Goal: Task Accomplishment & Management: Use online tool/utility

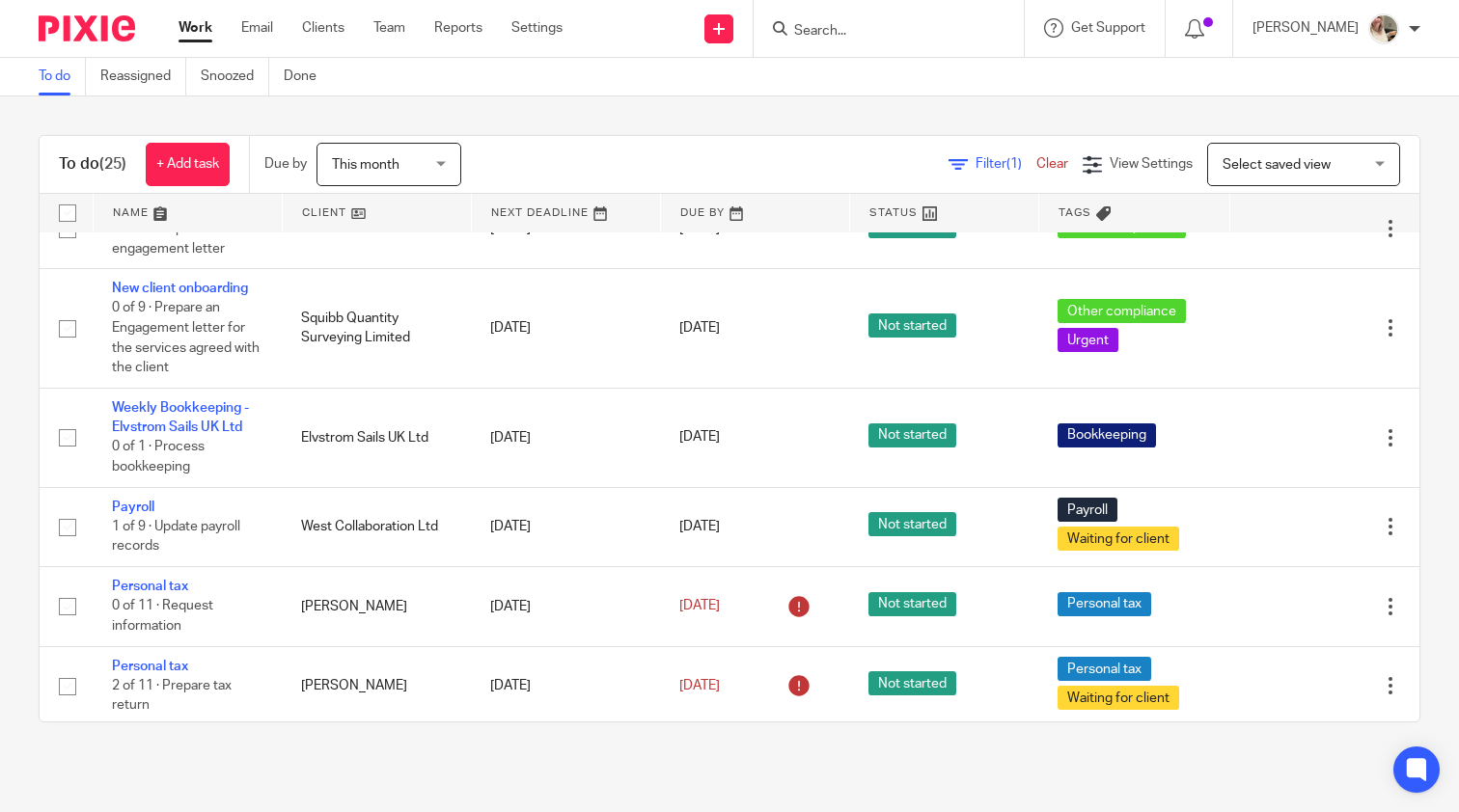
scroll to position [1074, 0]
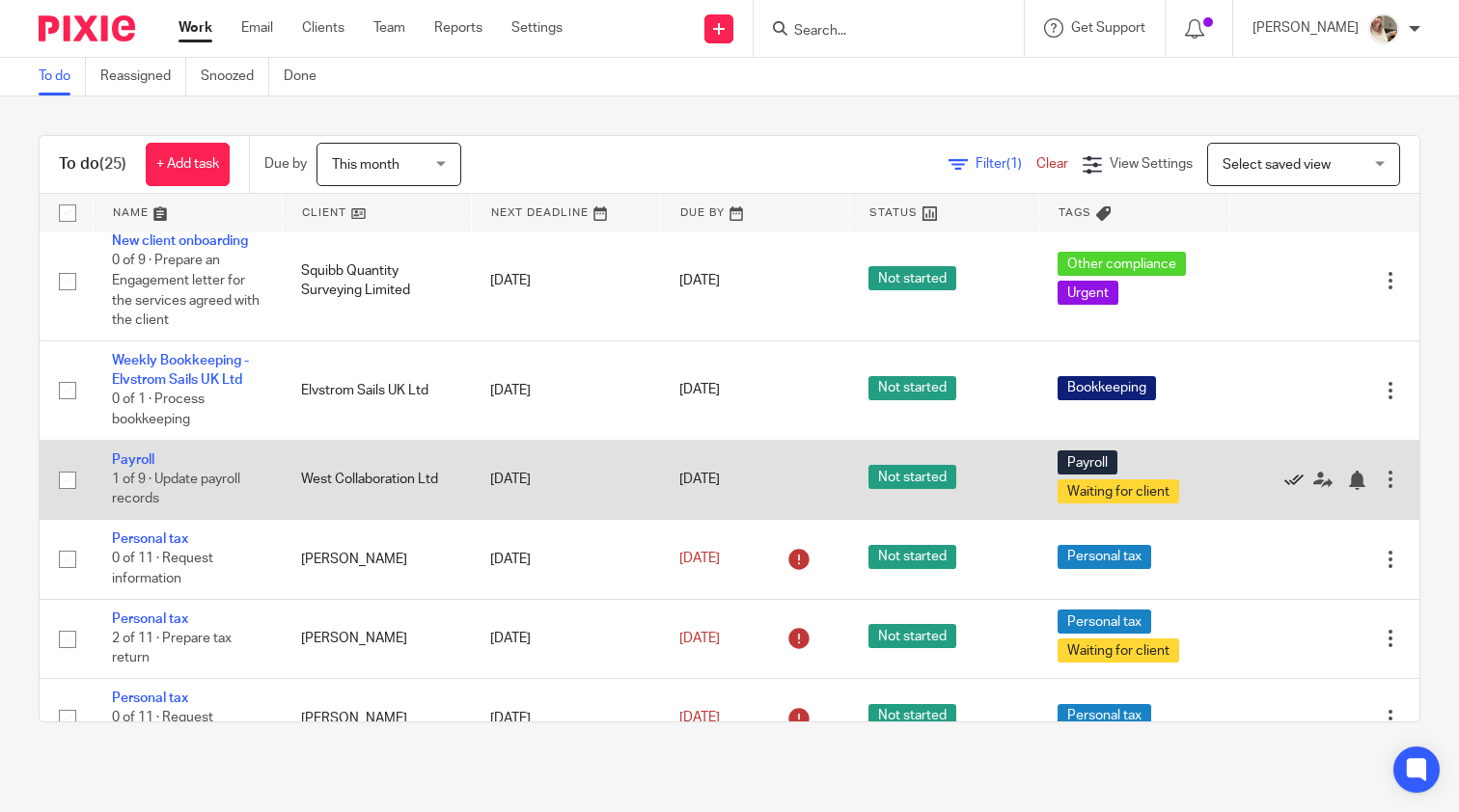
click at [1293, 490] on icon at bounding box center [1294, 481] width 19 height 19
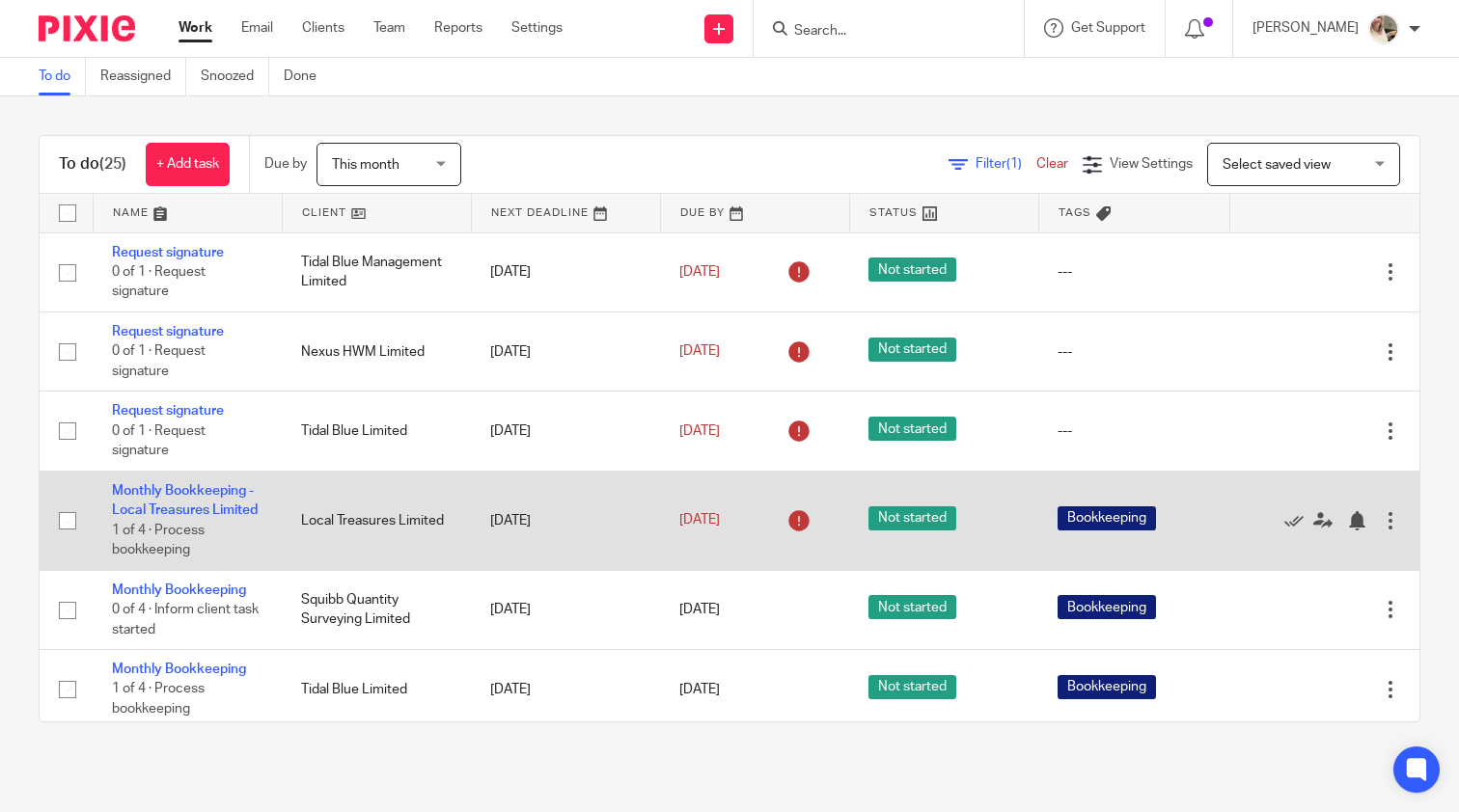
scroll to position [0, 0]
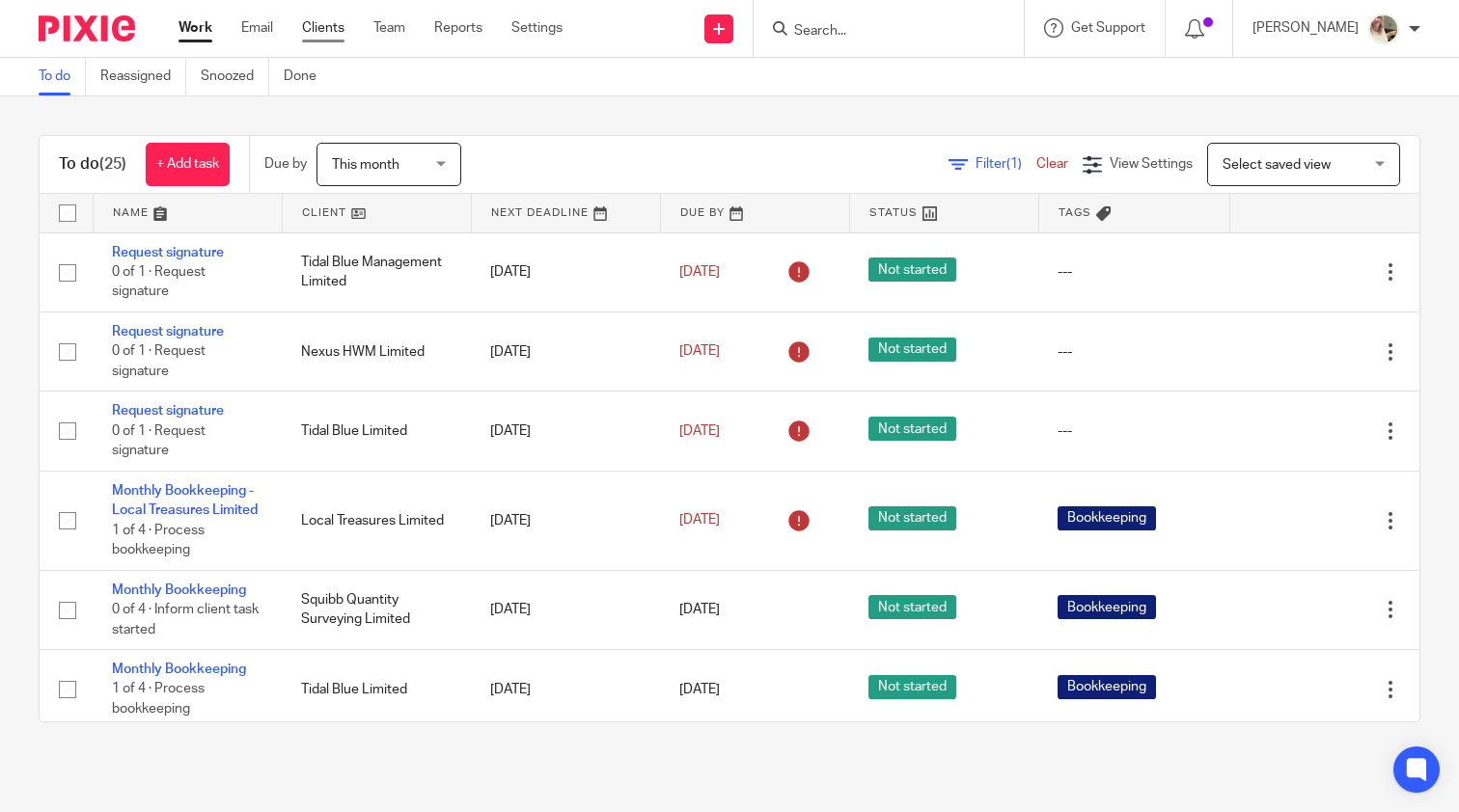
click at [309, 32] on link "Clients" at bounding box center [324, 28] width 43 height 19
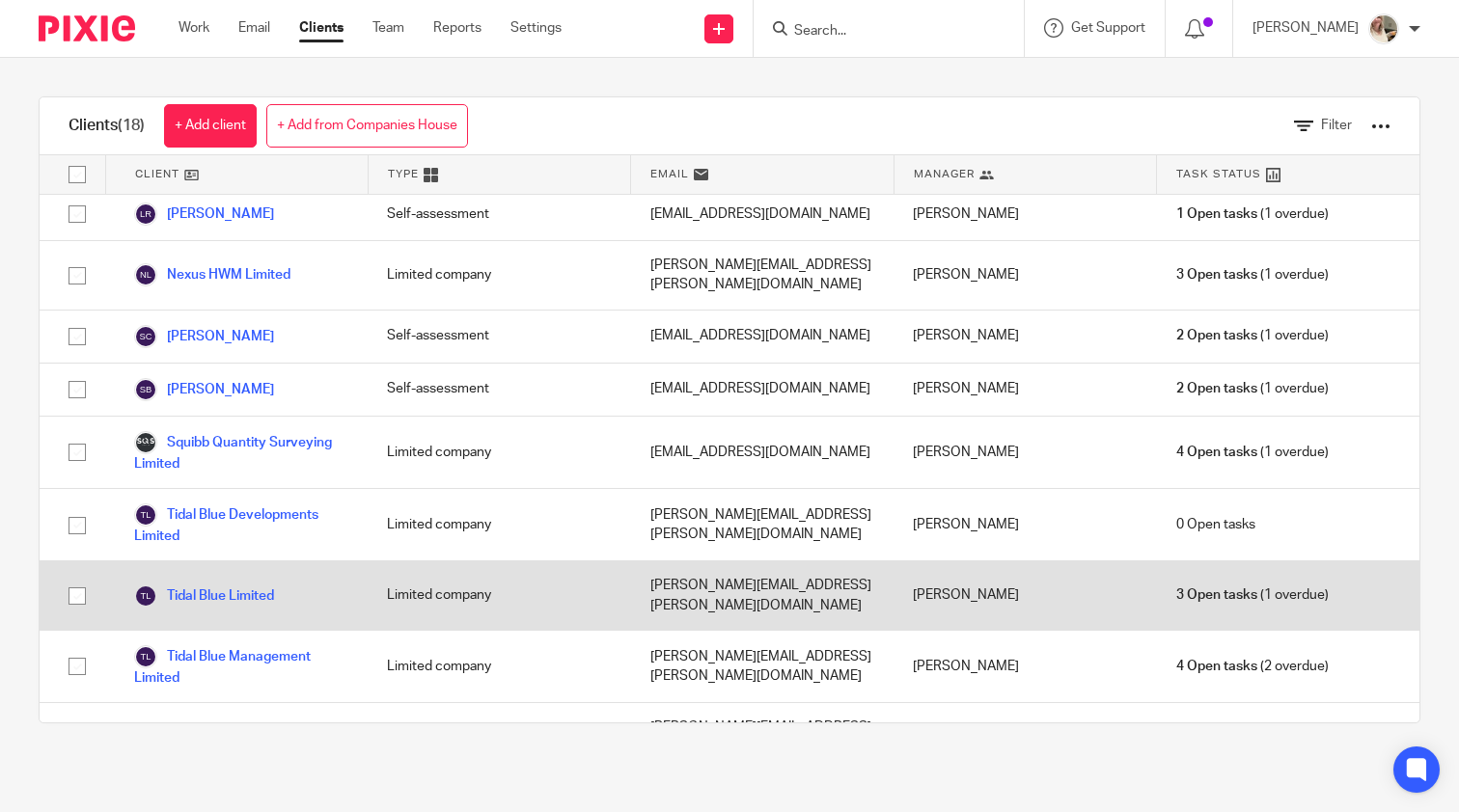
scroll to position [519, 0]
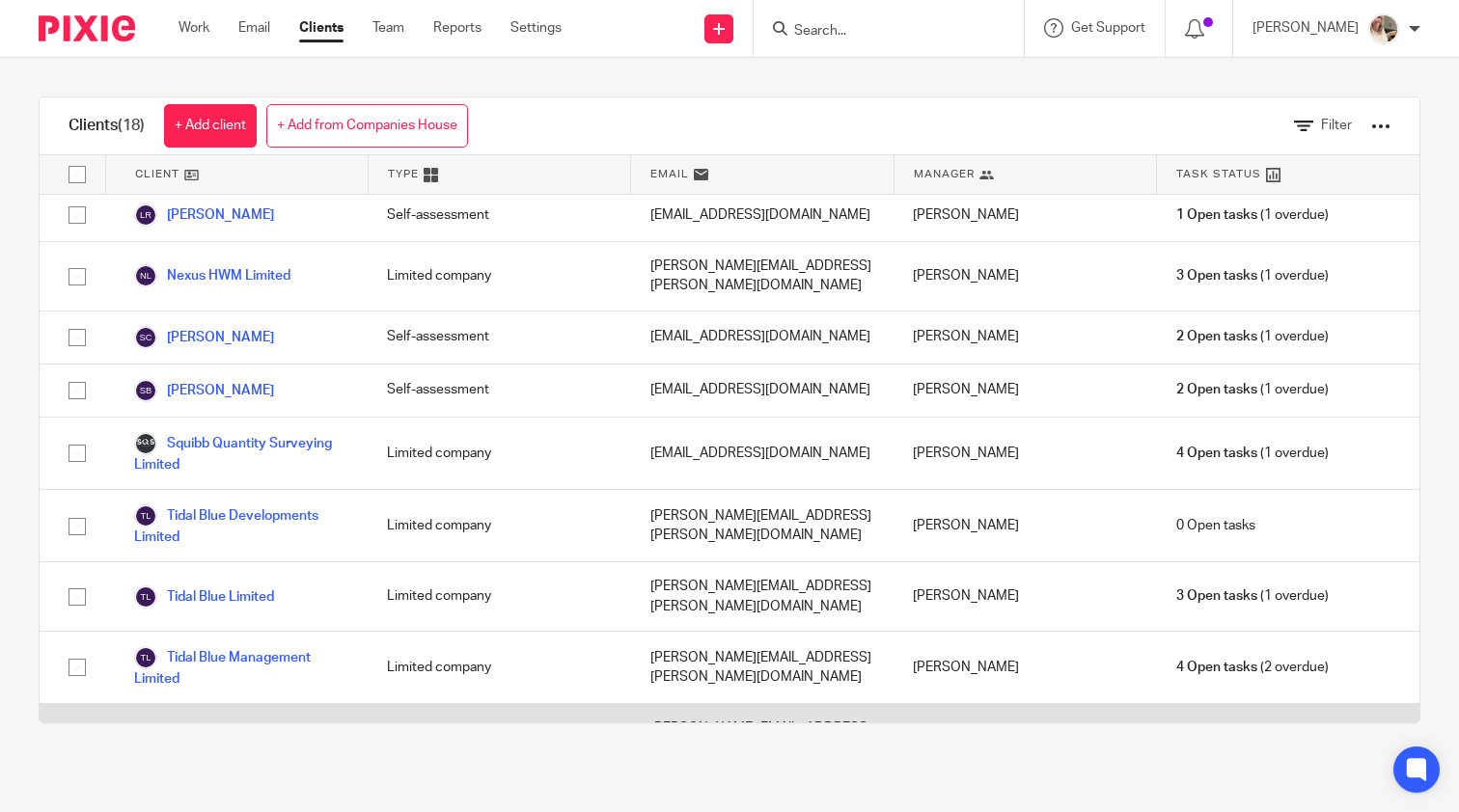
click at [209, 727] on link "West Collaboration Ltd" at bounding box center [219, 738] width 172 height 23
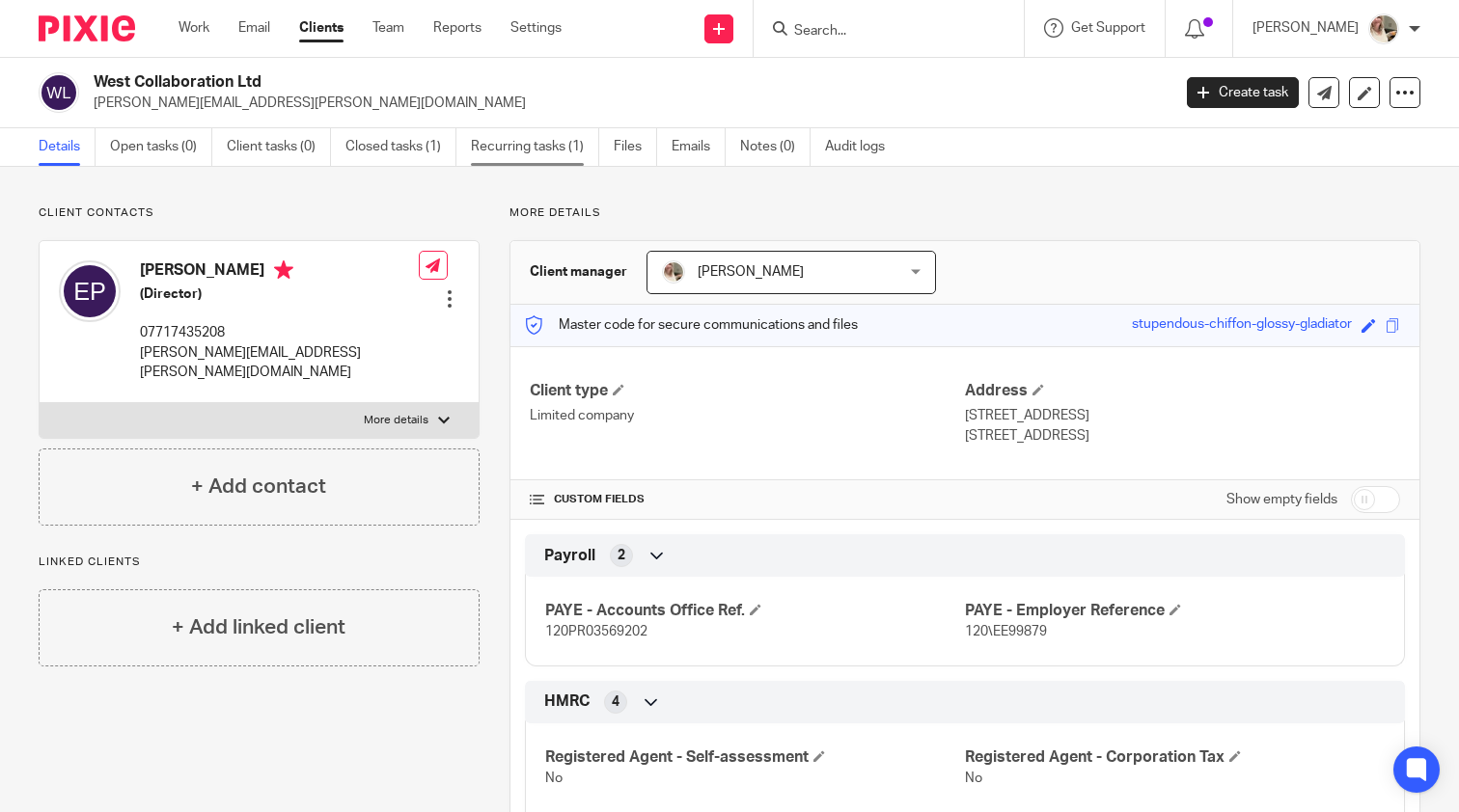
click at [537, 161] on link "Recurring tasks (1)" at bounding box center [535, 146] width 128 height 38
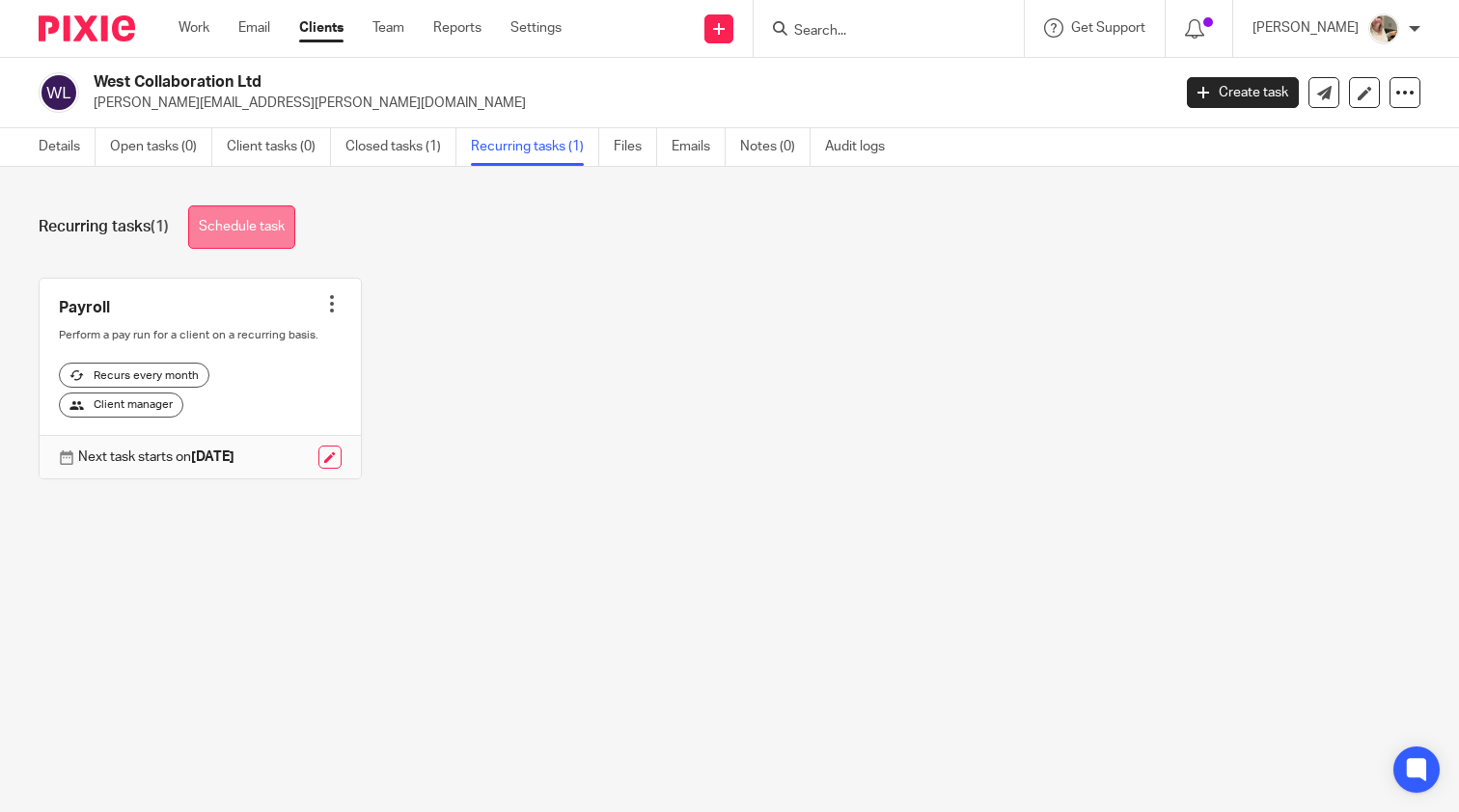
click at [257, 219] on link "Schedule task" at bounding box center [241, 227] width 108 height 44
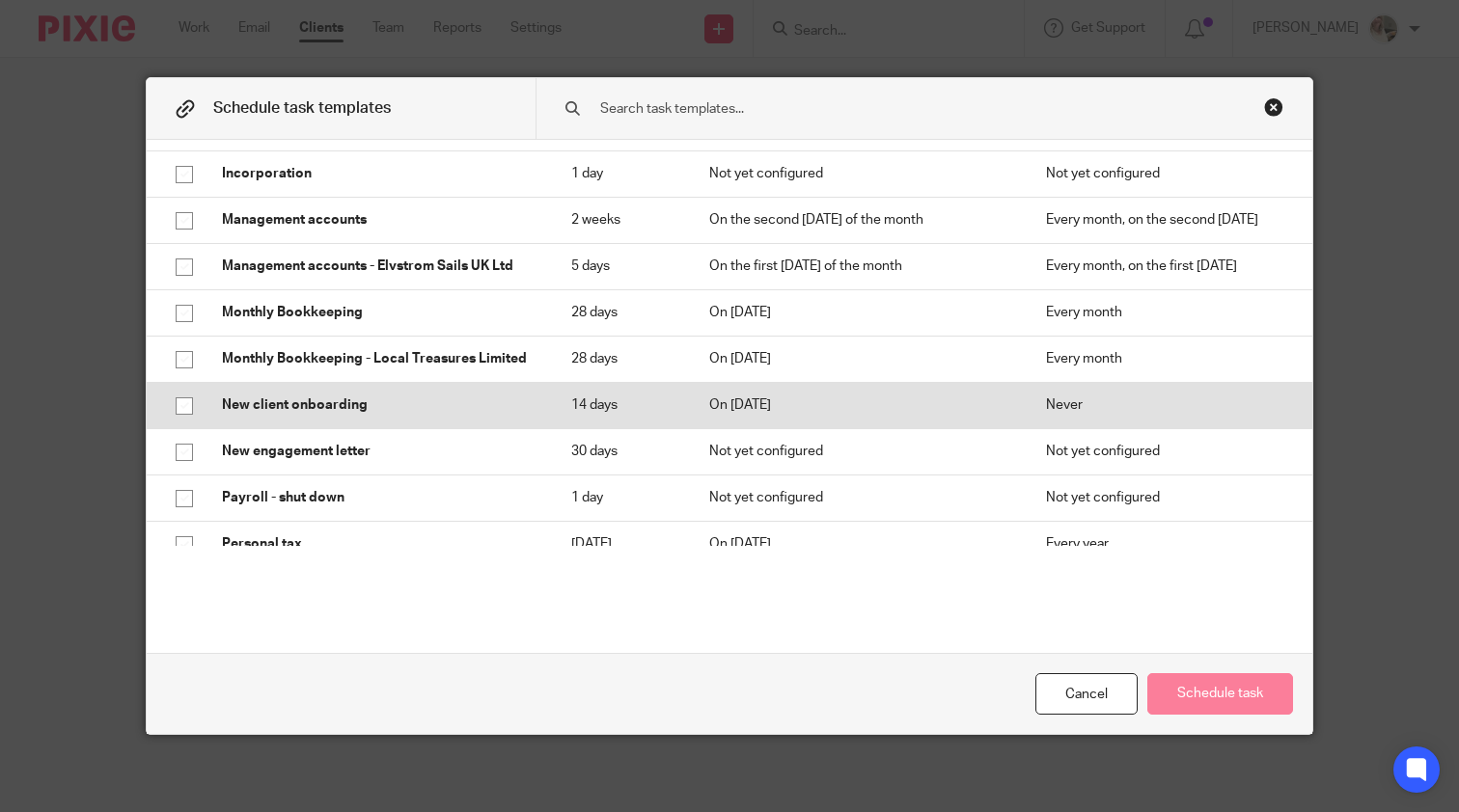
scroll to position [255, 0]
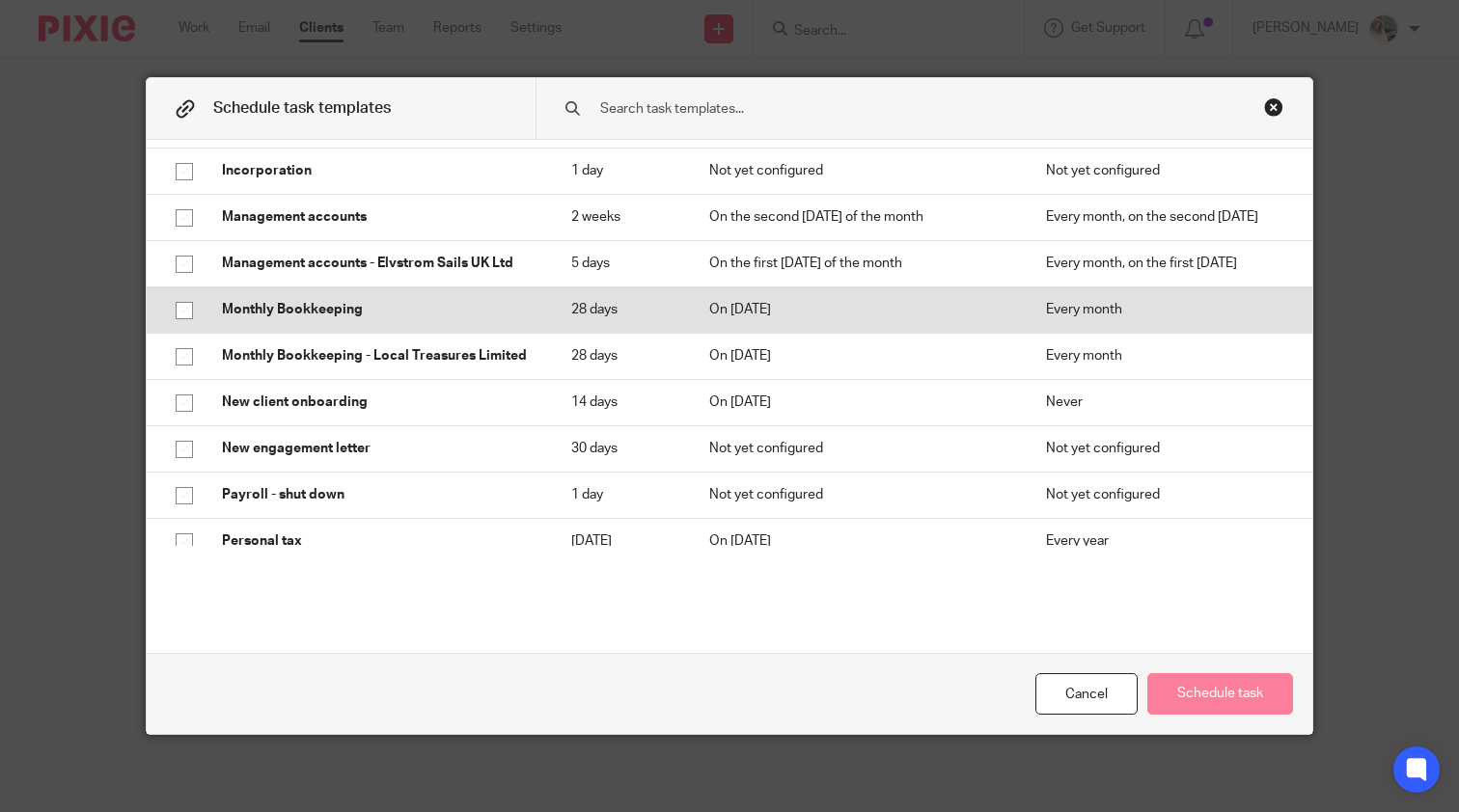
click at [359, 324] on td "Monthly Bookkeeping" at bounding box center [377, 310] width 349 height 47
checkbox input "true"
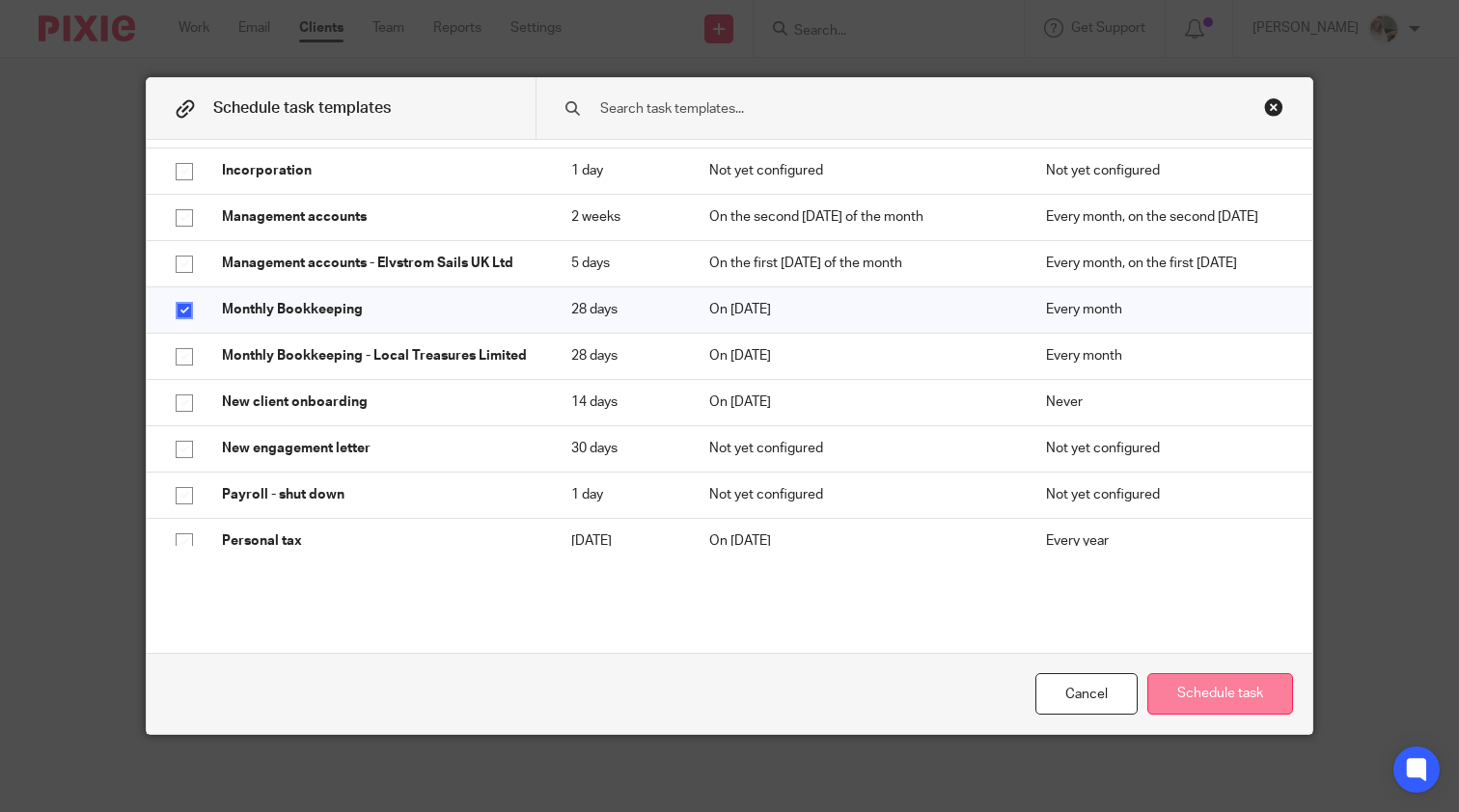
click at [1215, 695] on button "Schedule task" at bounding box center [1221, 694] width 145 height 42
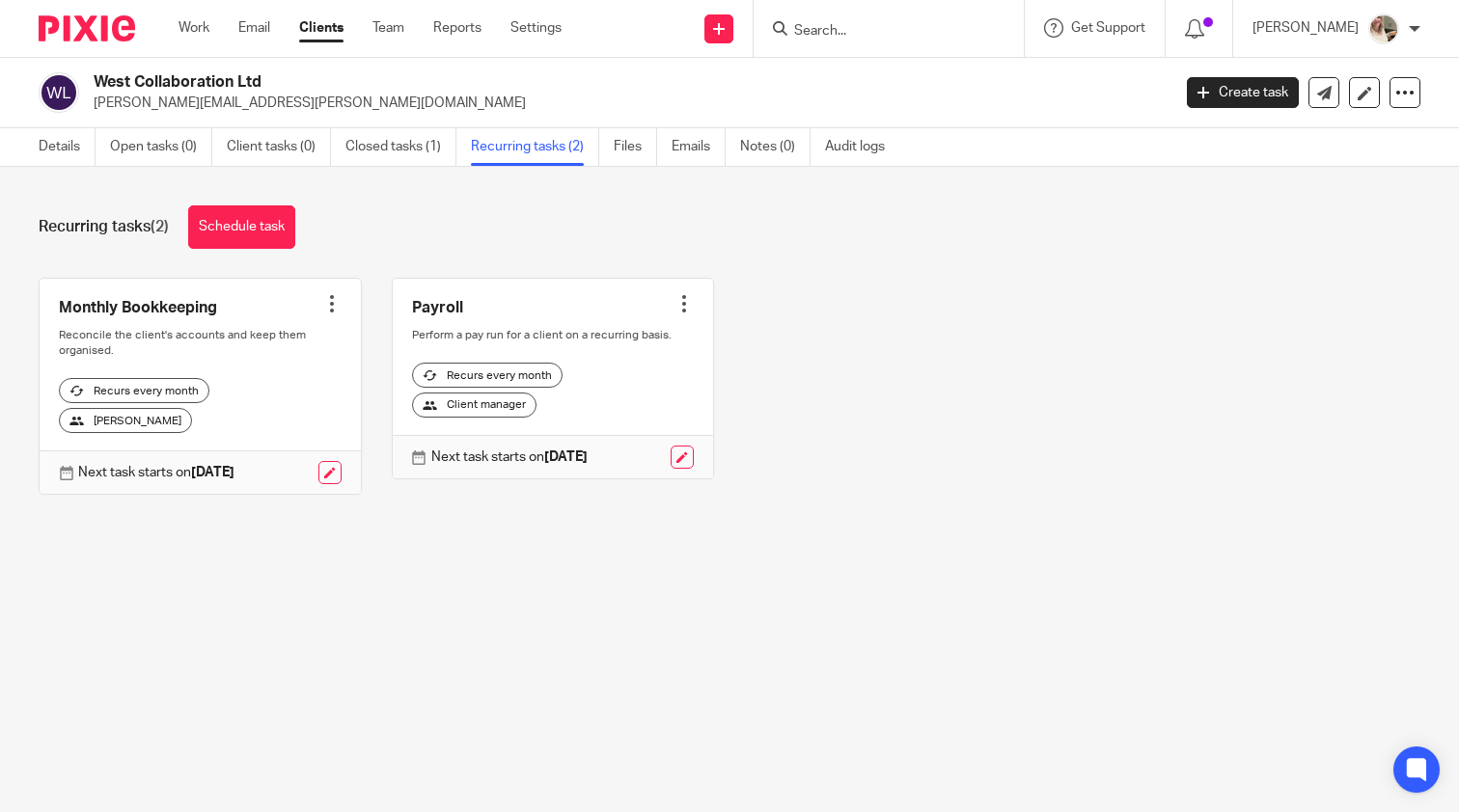
click at [1216, 602] on main "West Collaboration Ltd [PERSON_NAME][EMAIL_ADDRESS][PERSON_NAME][DOMAIN_NAME] C…" at bounding box center [729, 406] width 1459 height 812
